Goal: Check status: Check status

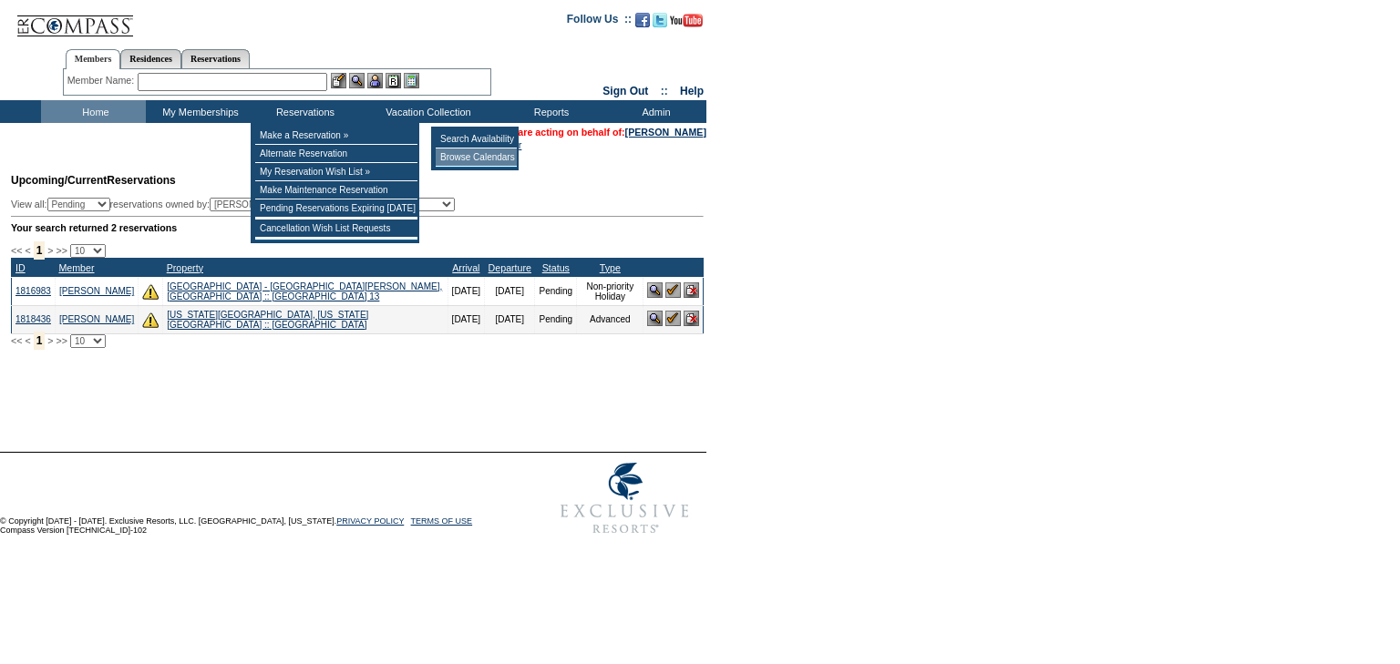
click at [463, 159] on td "Browse Calendars" at bounding box center [476, 158] width 81 height 18
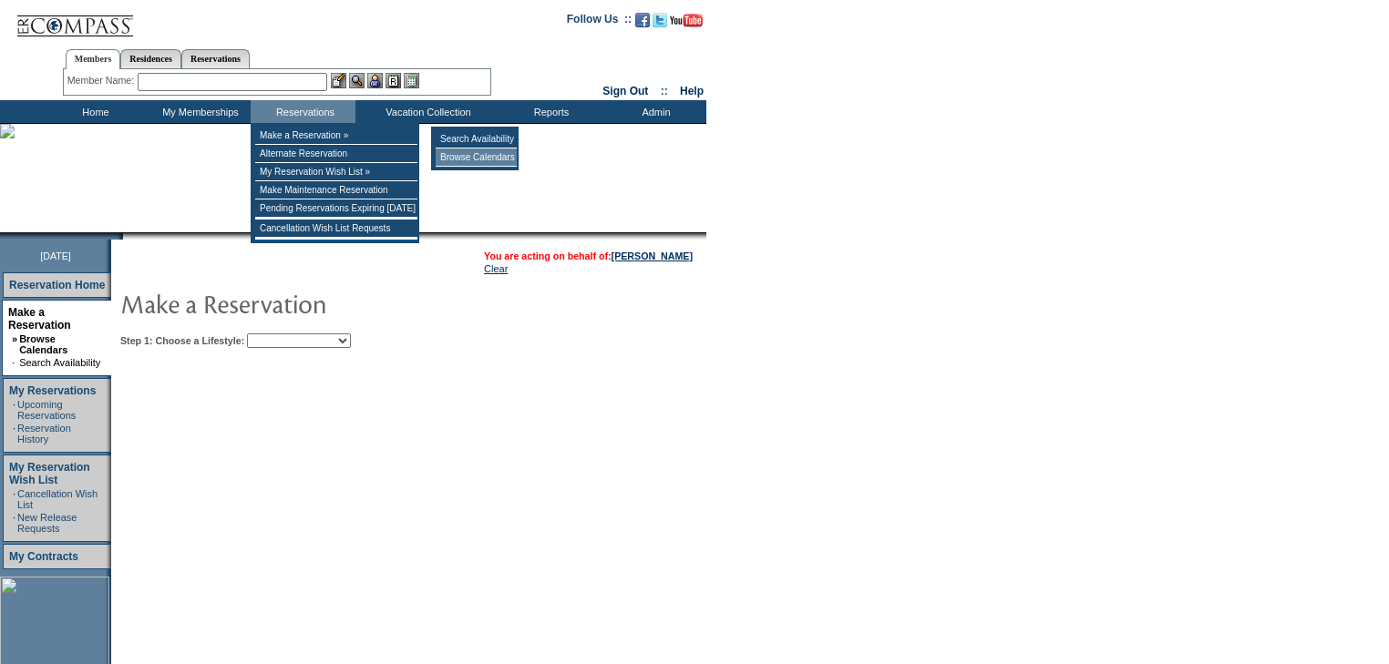
click at [477, 163] on td "Browse Calendars" at bounding box center [476, 158] width 81 height 18
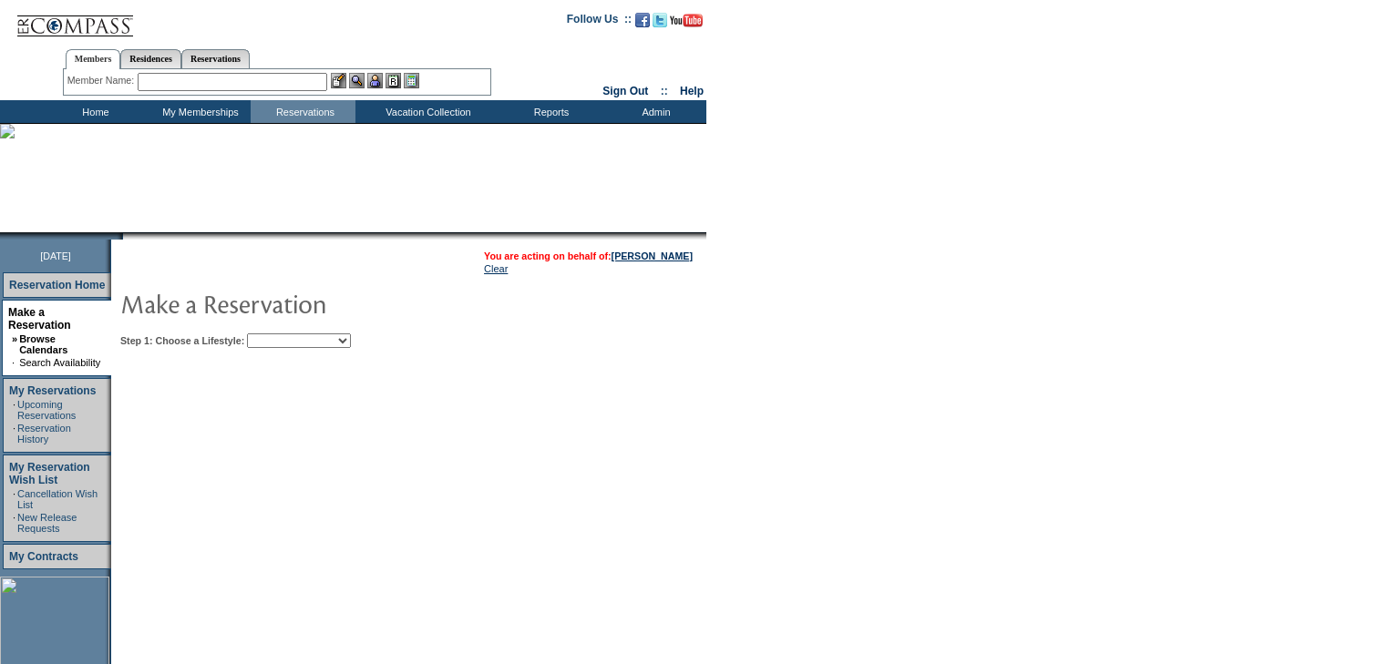
click at [351, 344] on select "Beach Leisure Metropolitan Mountain OIAL for Adventure OIAL for Couples OIAL fo…" at bounding box center [299, 340] width 104 height 15
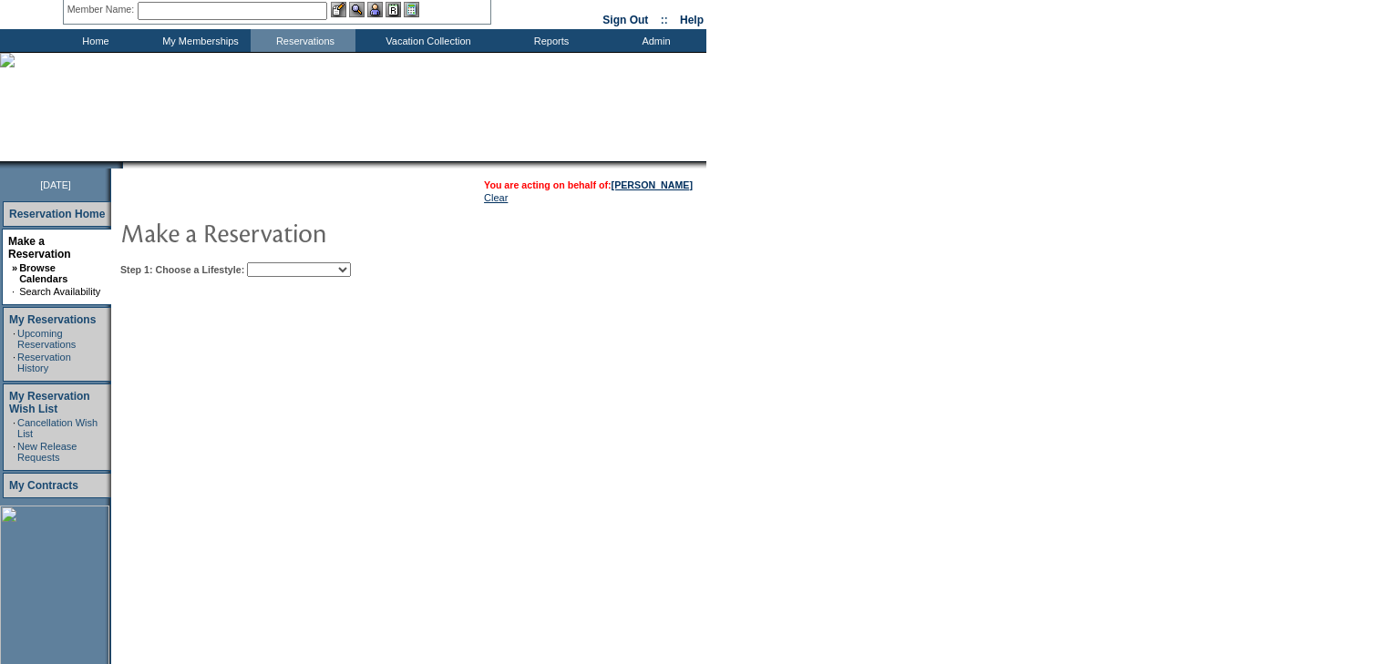
scroll to position [146, 0]
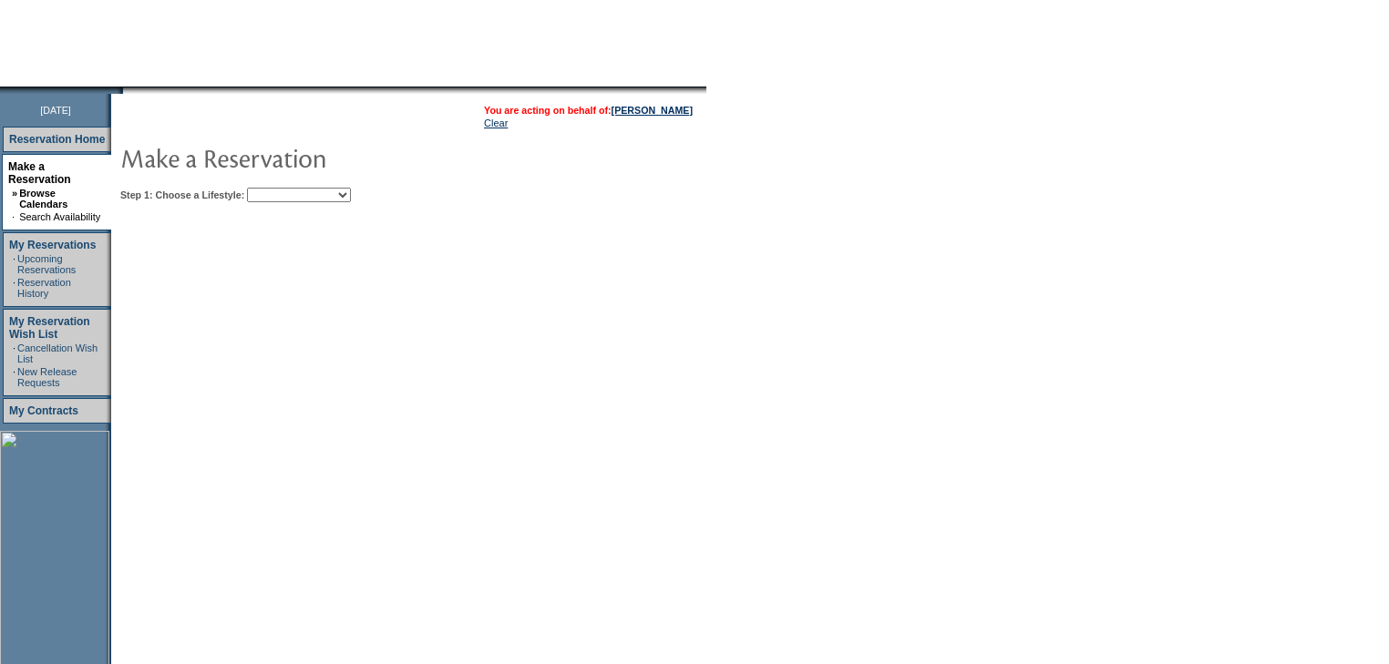
click at [351, 200] on select "Beach Leisure Metropolitan Mountain OIAL for Adventure OIAL for Couples OIAL fo…" at bounding box center [299, 195] width 104 height 15
select select "Metropolitan"
click at [278, 188] on select "Beach Leisure Metropolitan Mountain OIAL for Adventure OIAL for Couples OIAL fo…" at bounding box center [299, 195] width 104 height 15
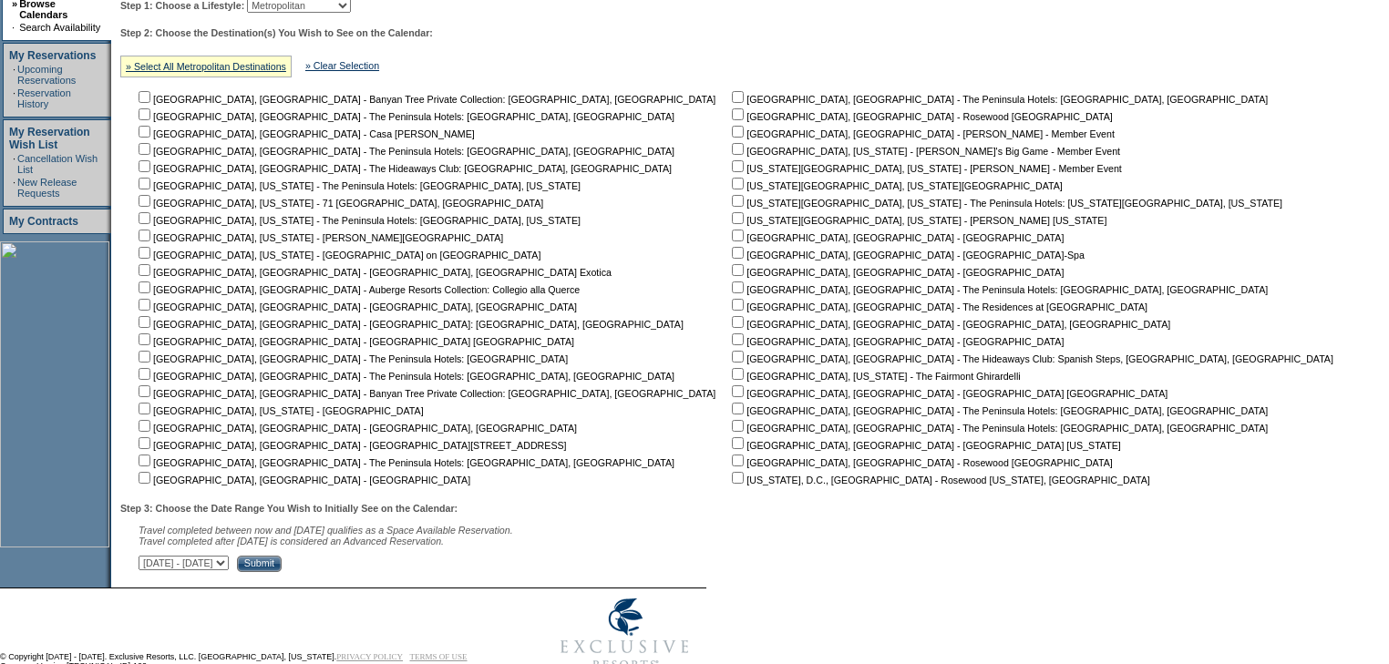
scroll to position [383, 0]
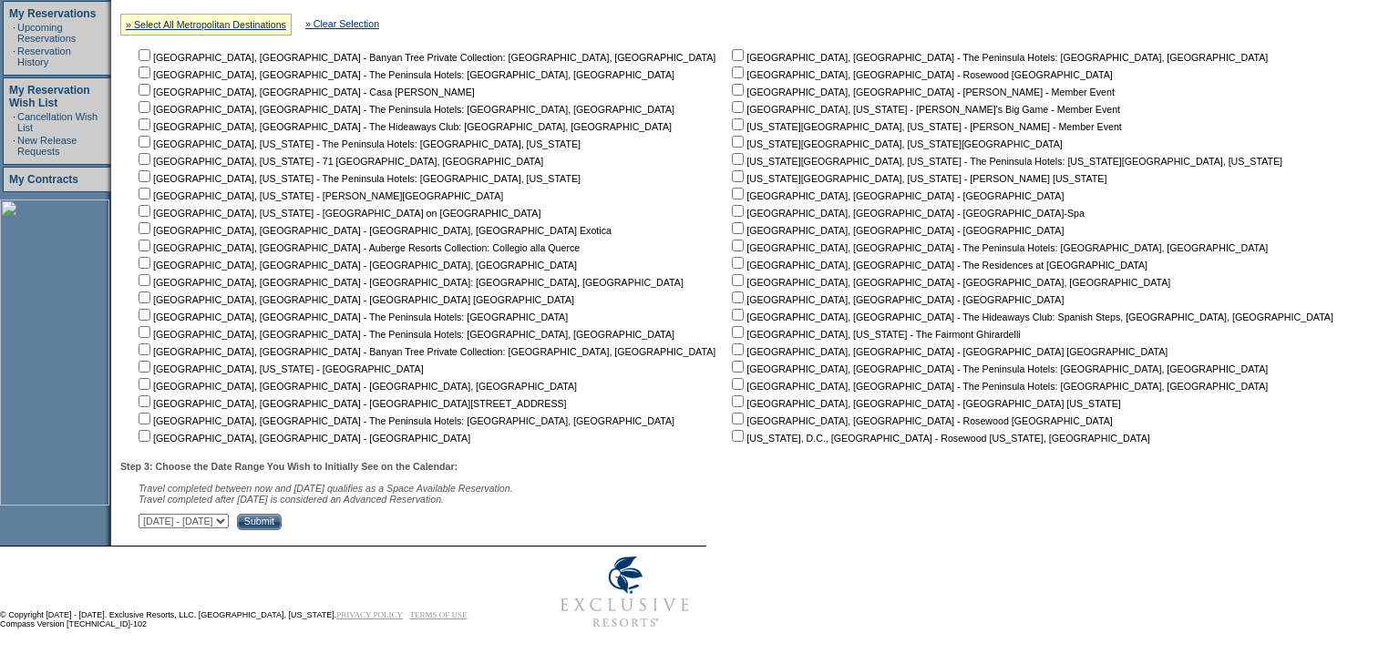
click at [149, 361] on input "checkbox" at bounding box center [145, 367] width 12 height 12
checkbox input "true"
click at [282, 523] on input "Submit" at bounding box center [259, 522] width 45 height 16
